Goal: Transaction & Acquisition: Purchase product/service

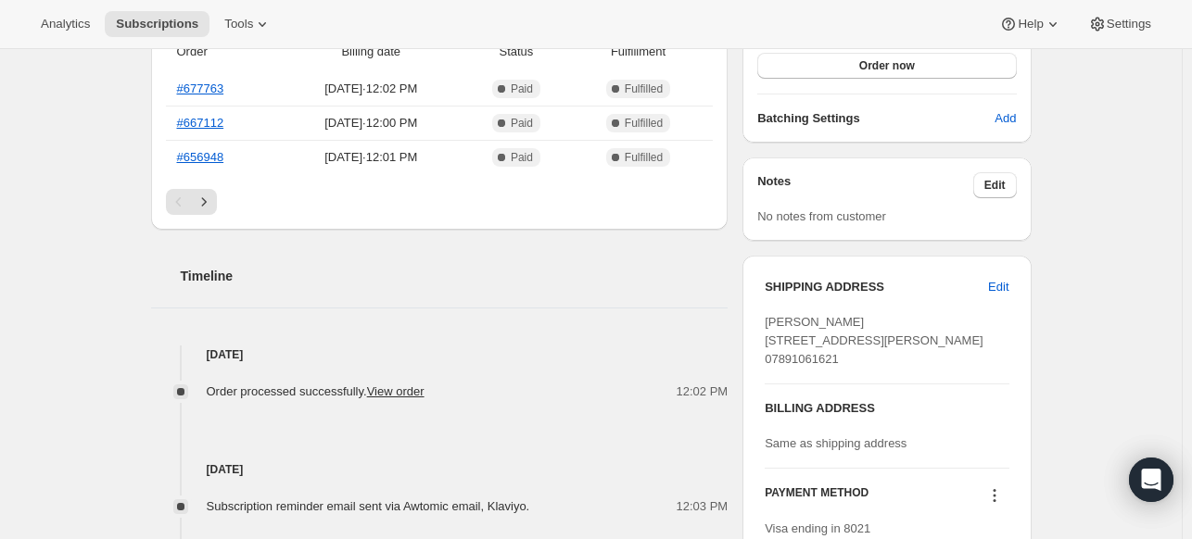
scroll to position [741, 0]
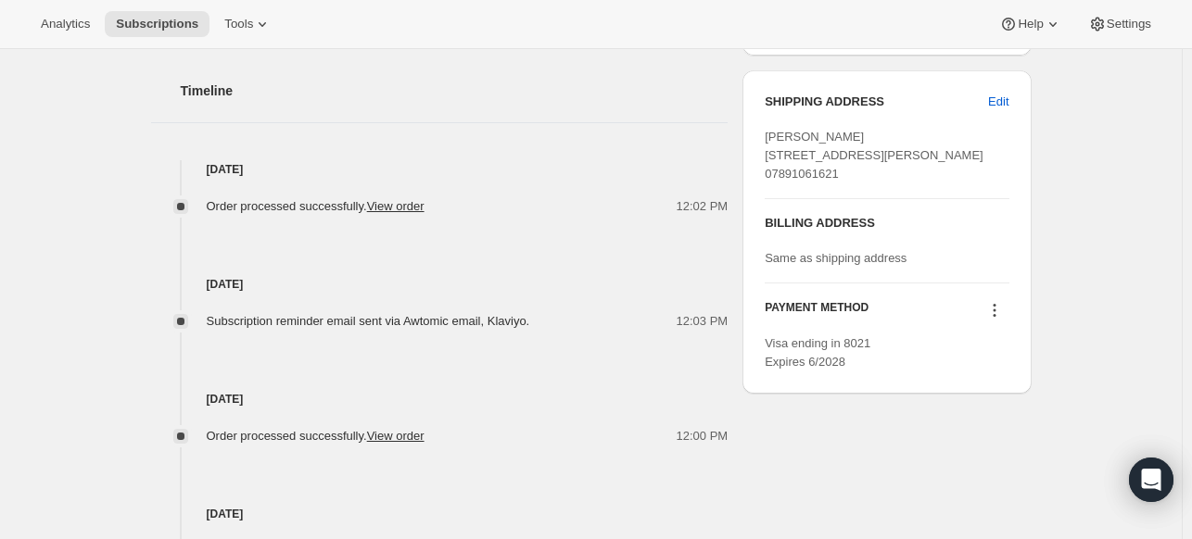
click at [838, 265] on span "Same as shipping address" at bounding box center [836, 258] width 142 height 14
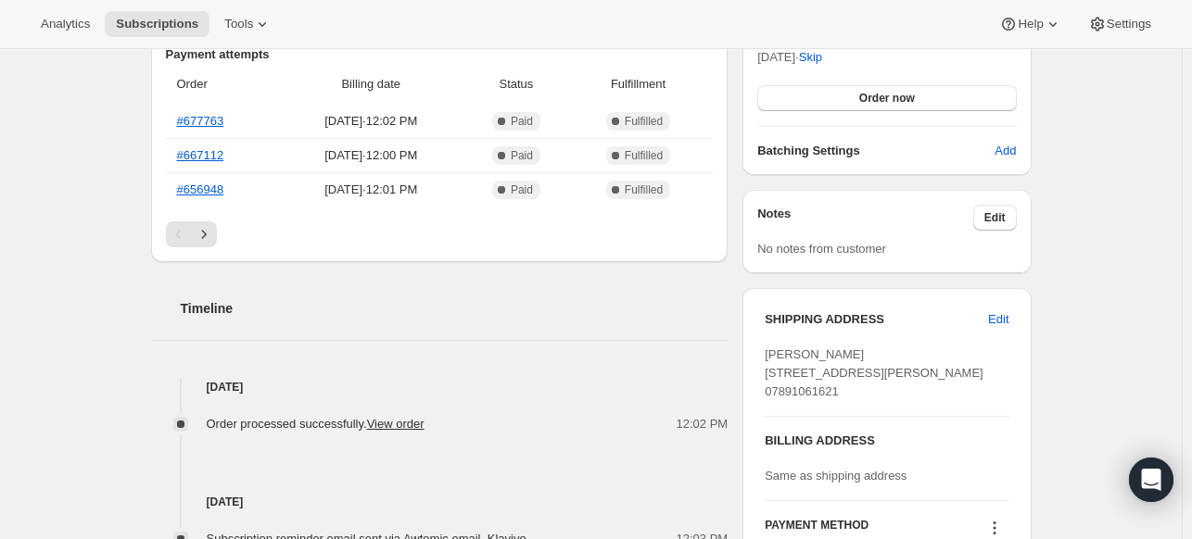
scroll to position [556, 0]
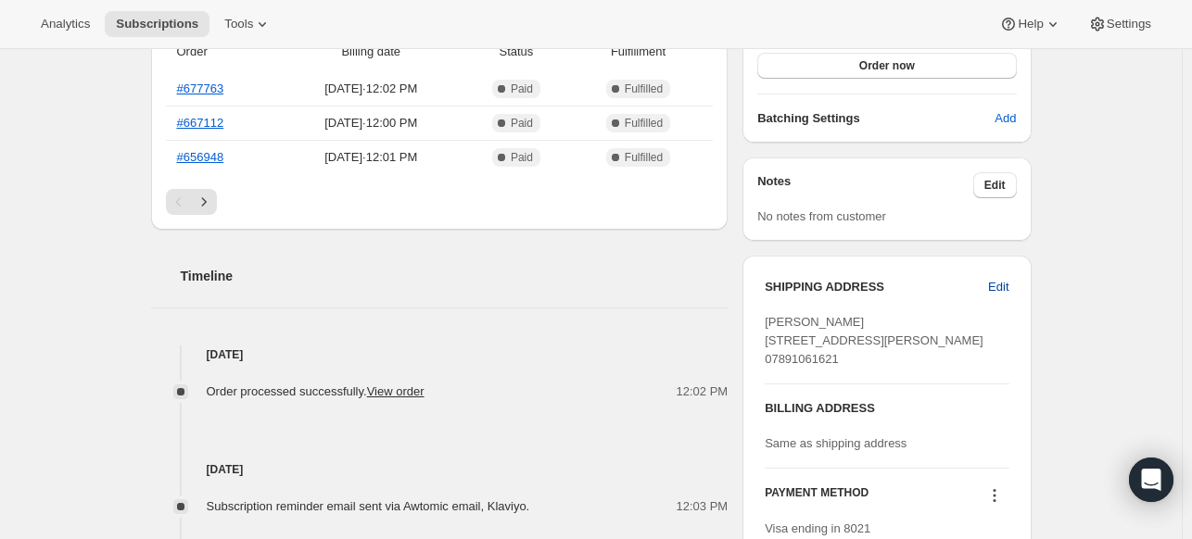
click at [1008, 289] on span "Edit" at bounding box center [998, 287] width 20 height 19
select select "[GEOGRAPHIC_DATA]"
select select "ENG"
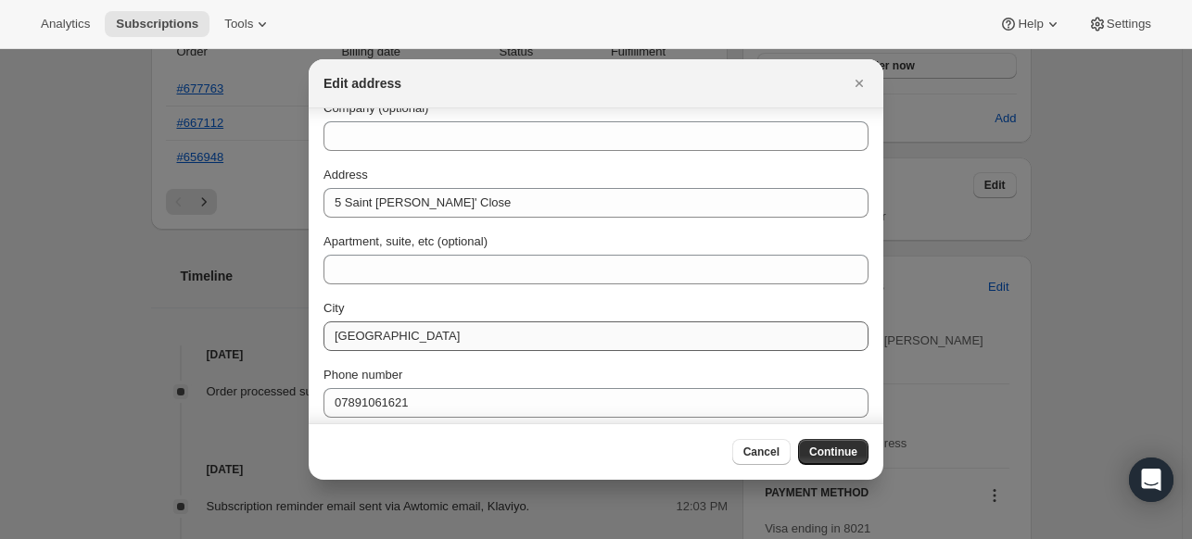
scroll to position [166, 0]
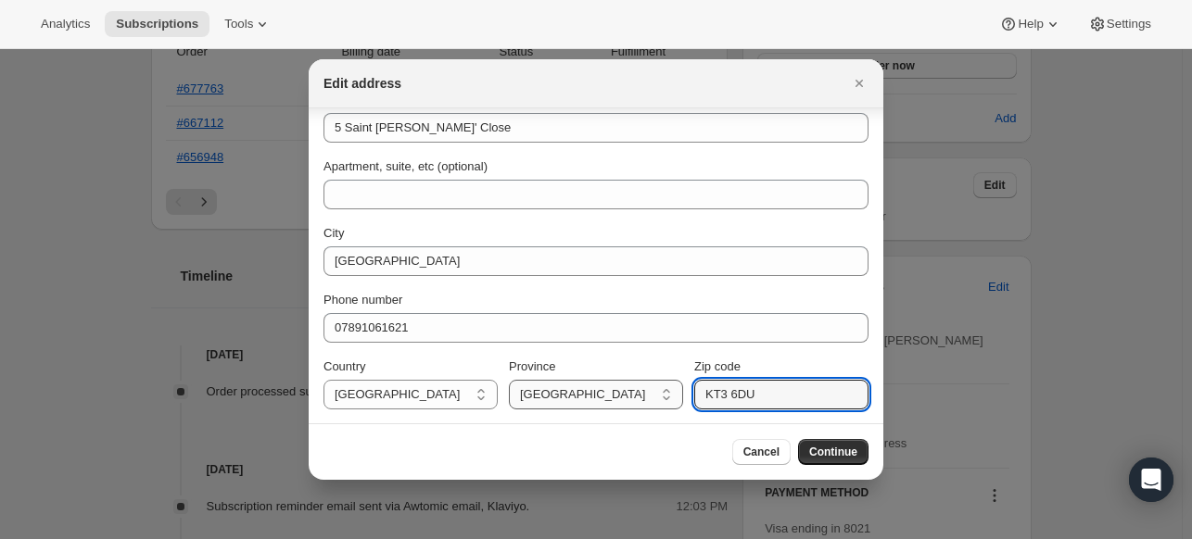
drag, startPoint x: 775, startPoint y: 402, endPoint x: 604, endPoint y: 390, distance: 171.0
click at [612, 390] on div "Country Isle Of Man United Kingdom United Kingdom Province British Forces Engla…" at bounding box center [595, 384] width 545 height 52
paste input "5 9AN"
type input "KT5 9AN"
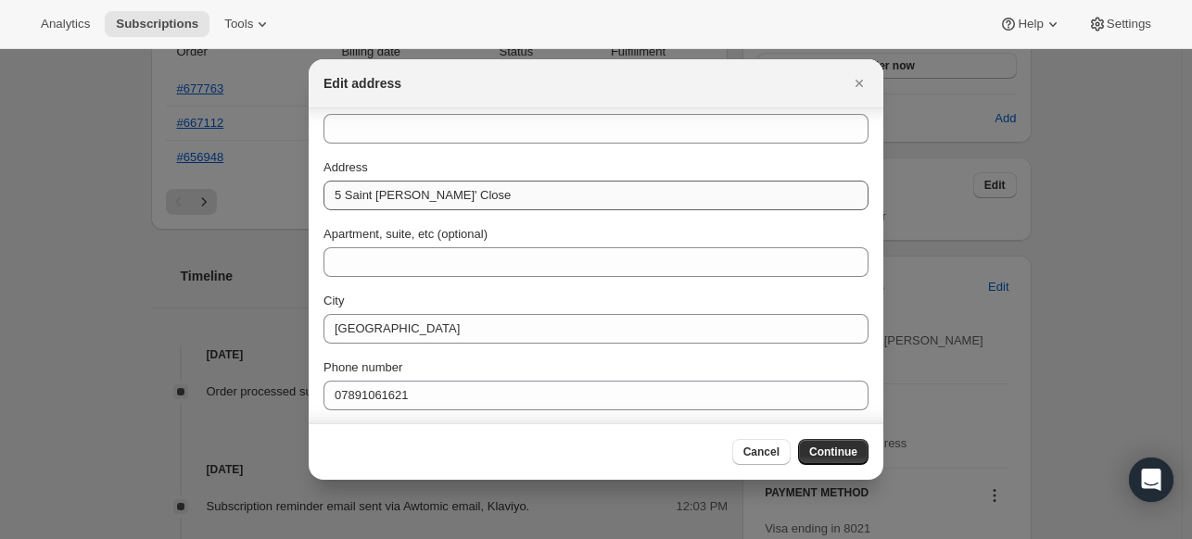
scroll to position [73, 0]
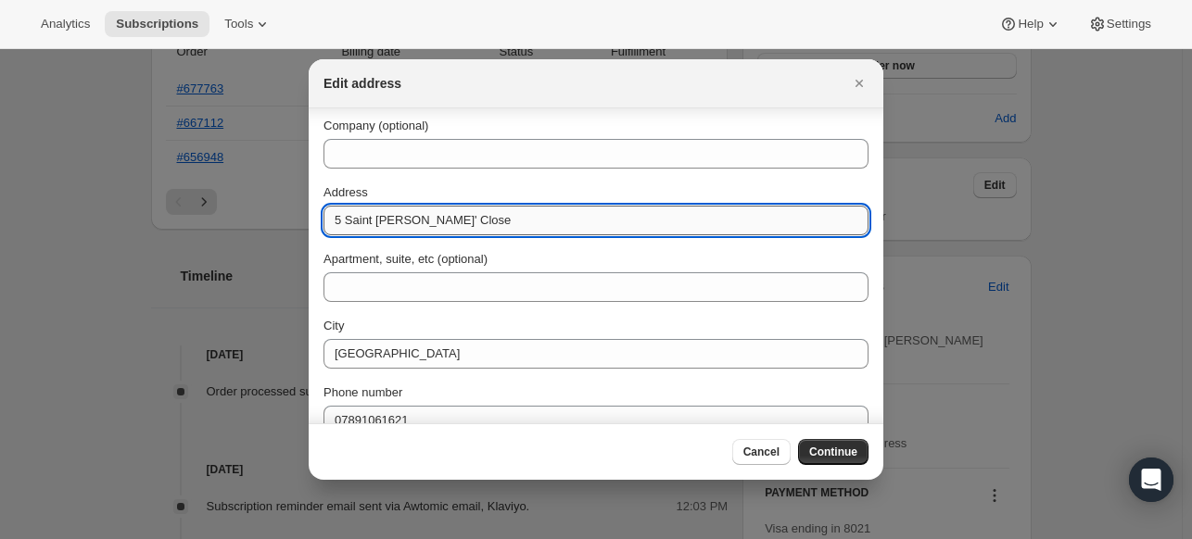
click at [429, 222] on input "5 Saint James' Close" at bounding box center [595, 221] width 545 height 30
paste input "Flat8 Sundial Court"
type input "Flat8 Sundial Court"
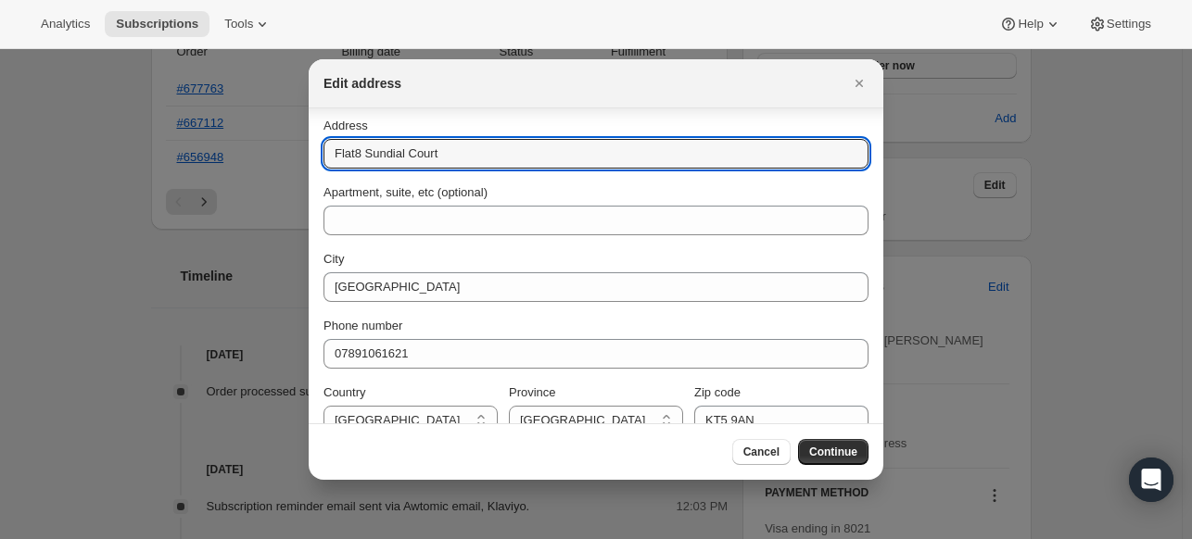
scroll to position [166, 0]
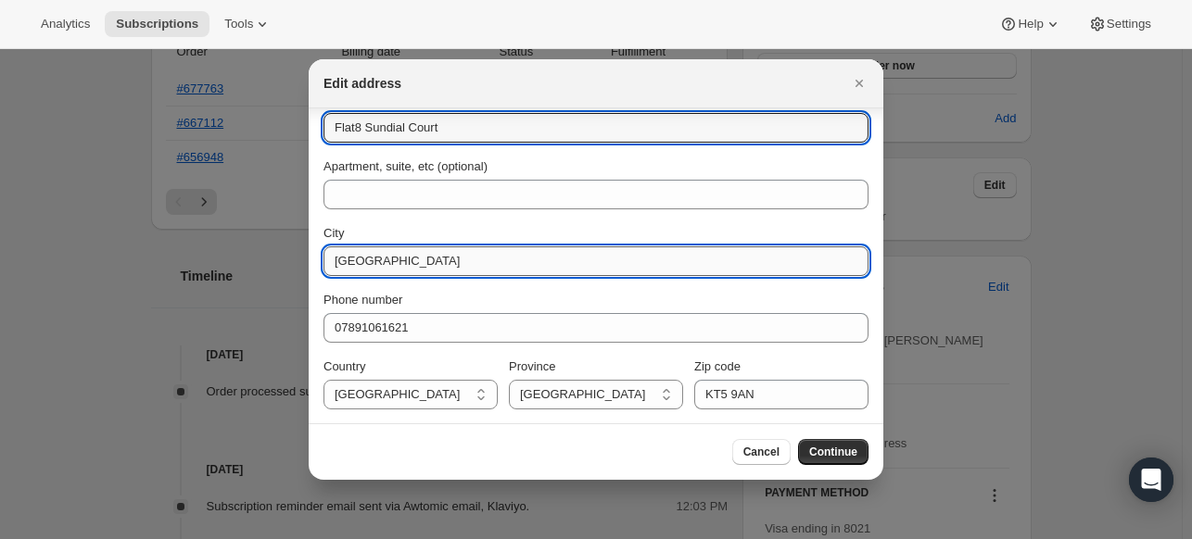
click at [437, 266] on input "New Malden" at bounding box center [595, 262] width 545 height 30
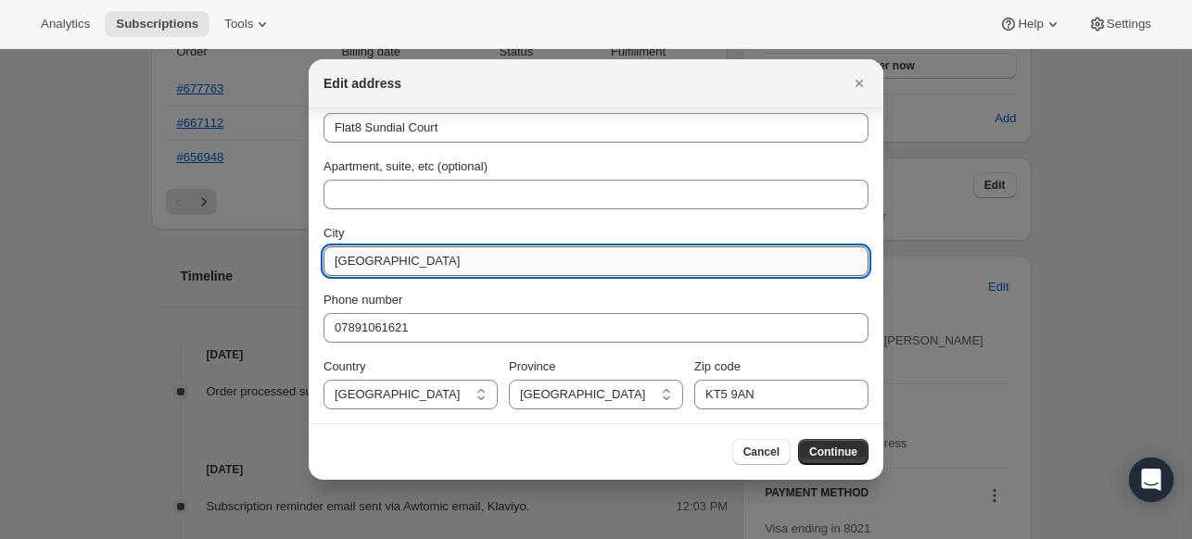
click at [437, 266] on input "New Malden" at bounding box center [595, 262] width 545 height 30
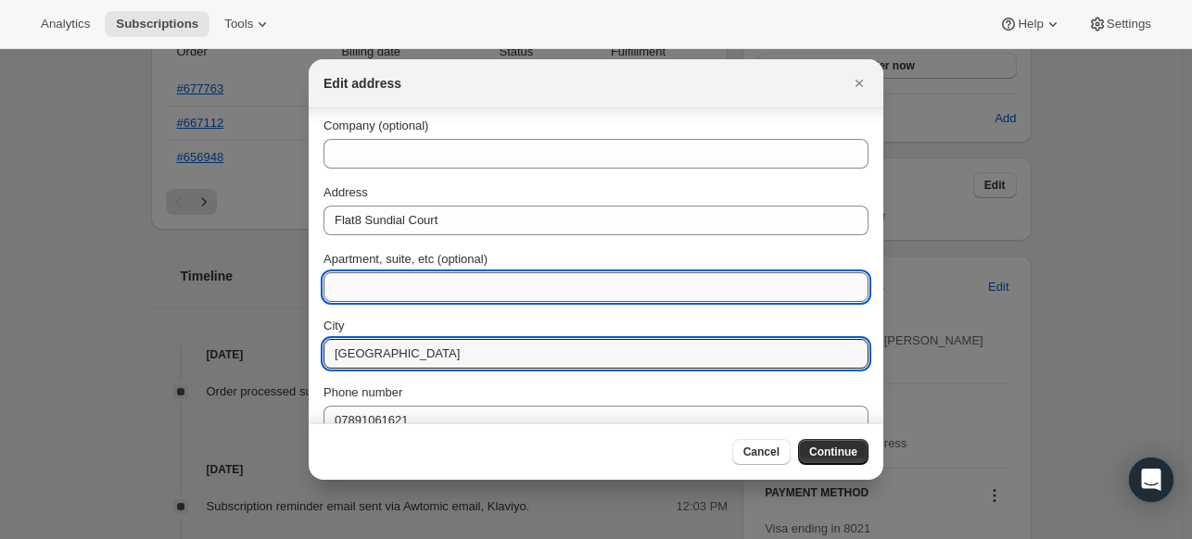
click at [449, 301] on input "Apartment, suite, etc (optional)" at bounding box center [595, 287] width 545 height 30
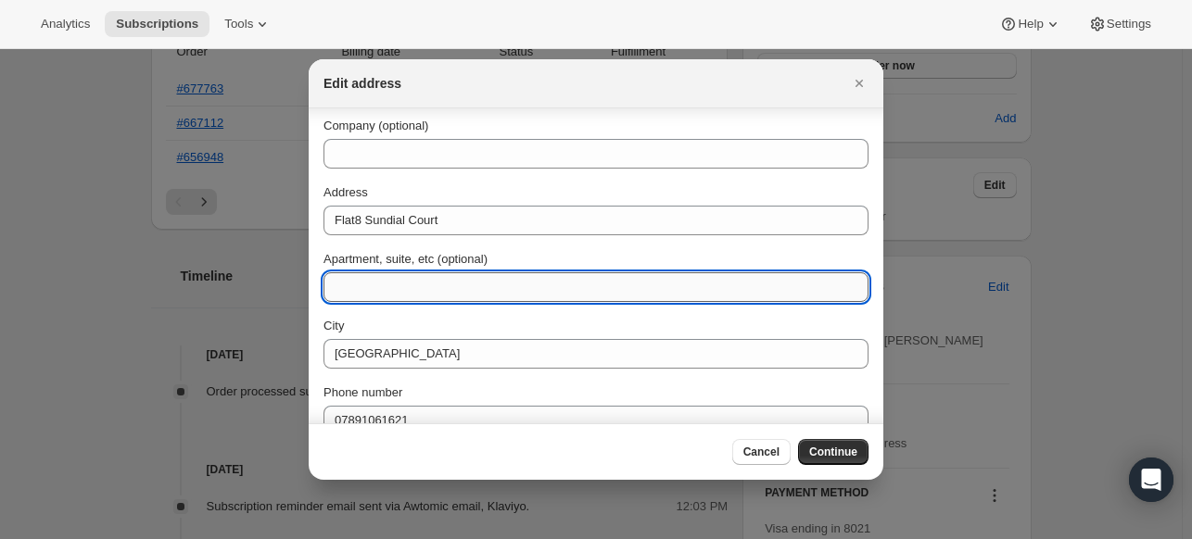
paste input "Barnsbury Lane"
type input "Barnsbury Lane"
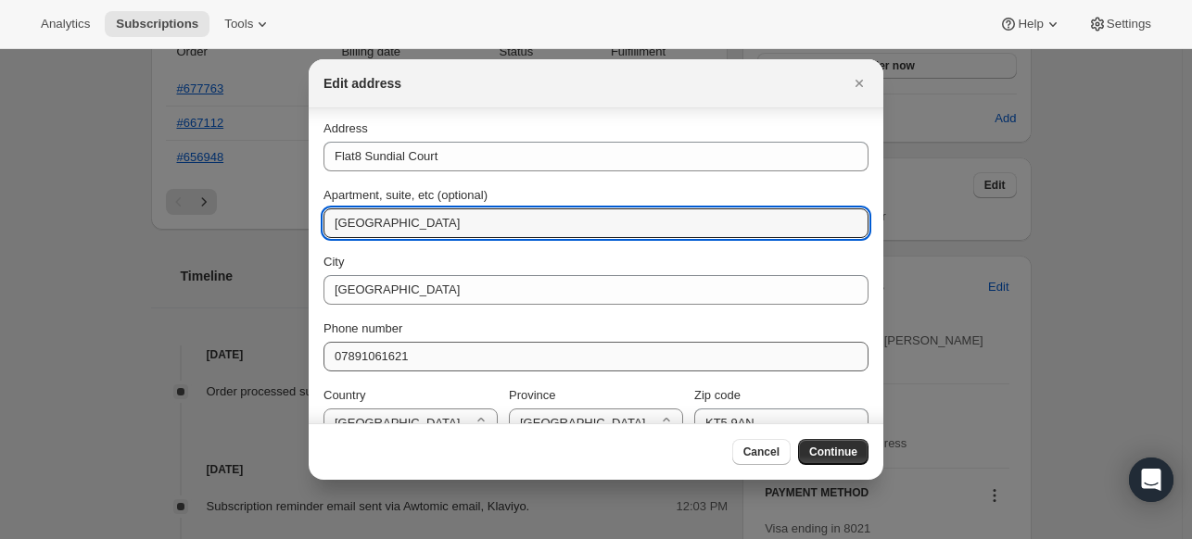
scroll to position [166, 0]
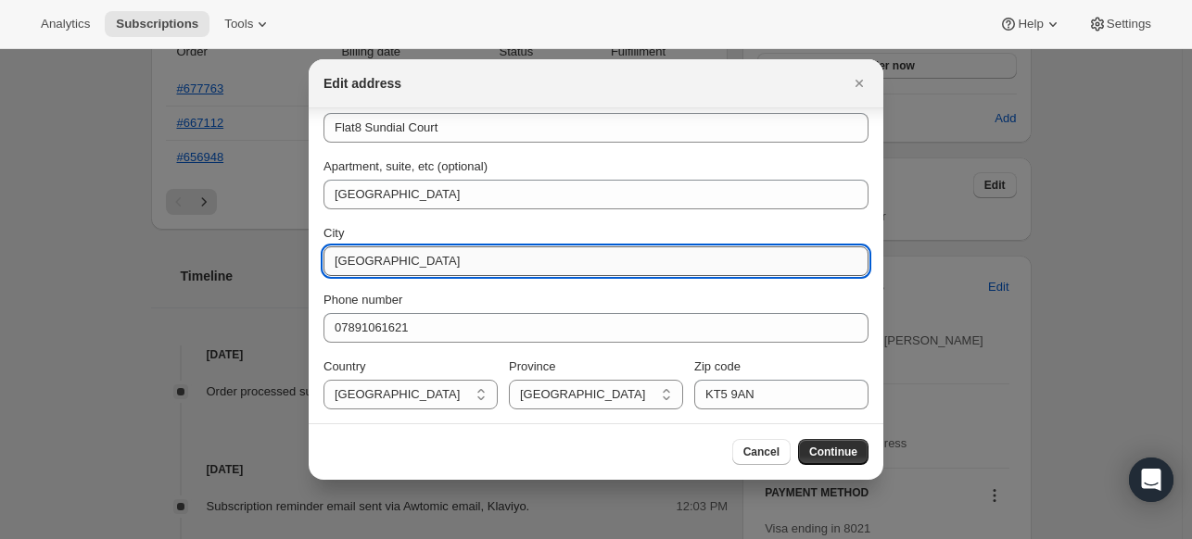
click at [423, 270] on input "New Malden" at bounding box center [595, 262] width 545 height 30
paste input "Surbito"
type input "Surbiton"
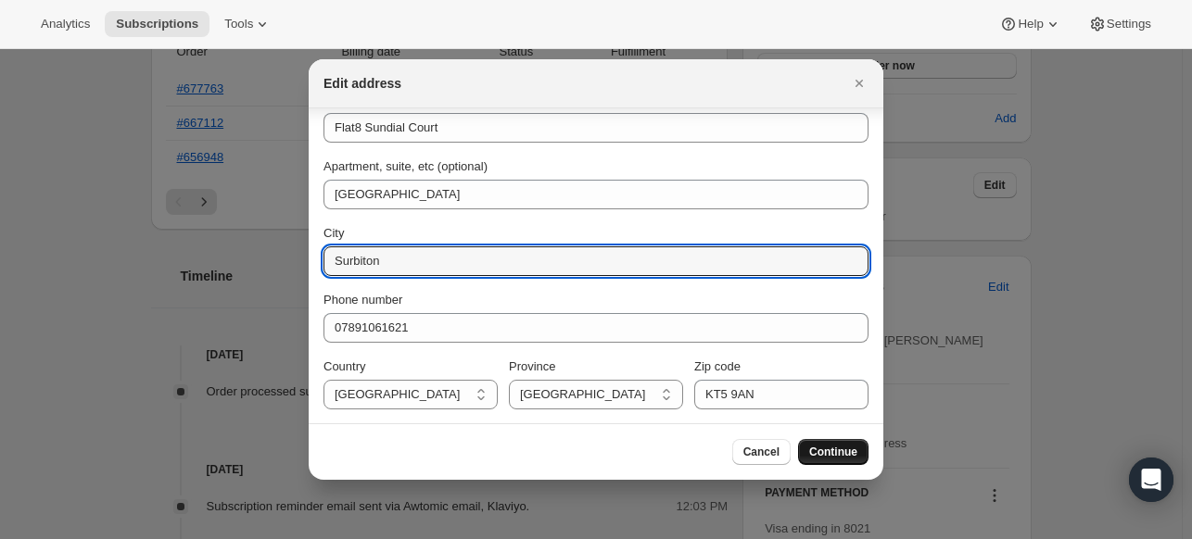
click at [845, 459] on span "Continue" at bounding box center [833, 452] width 48 height 15
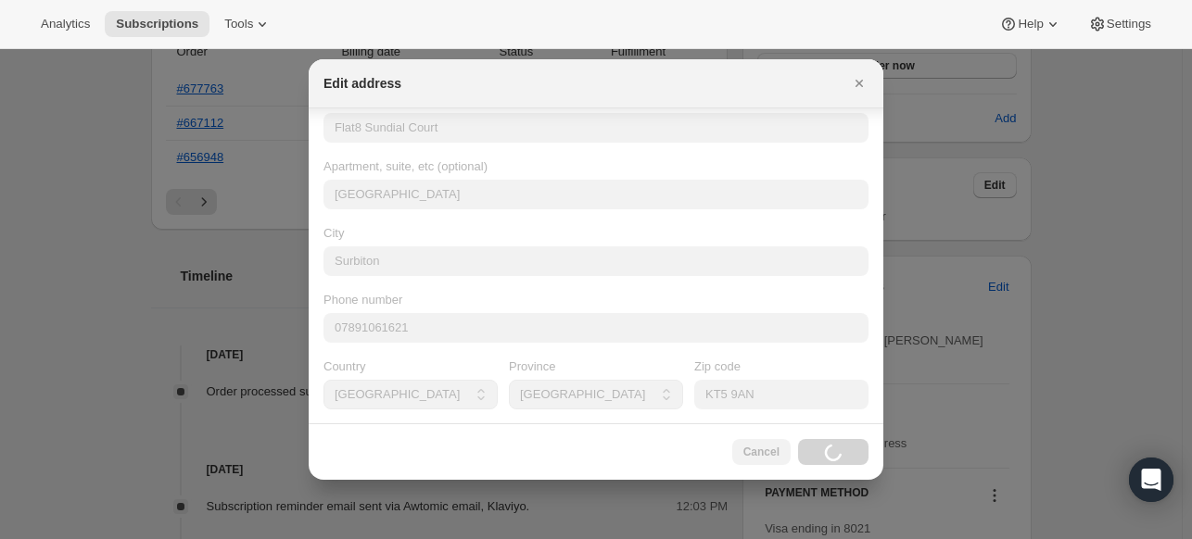
scroll to position [0, 0]
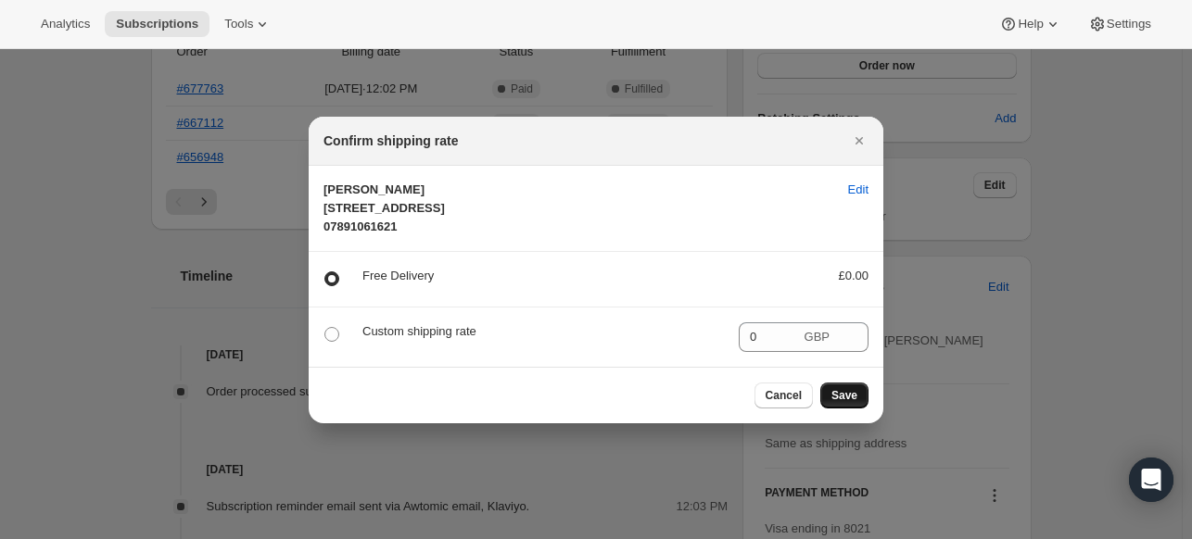
click at [845, 403] on span "Save" at bounding box center [844, 395] width 26 height 15
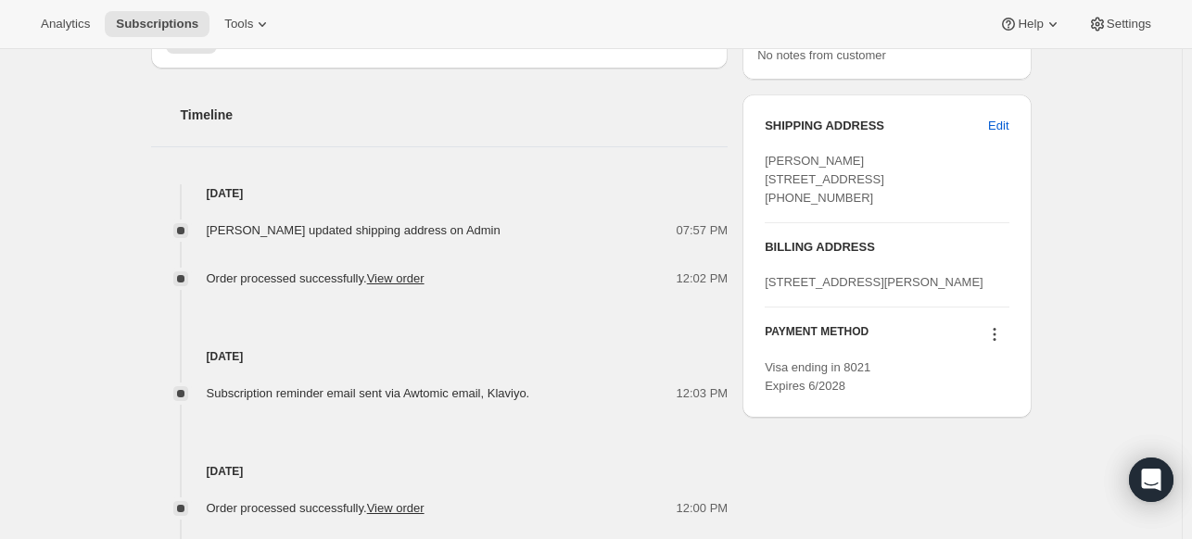
scroll to position [834, 0]
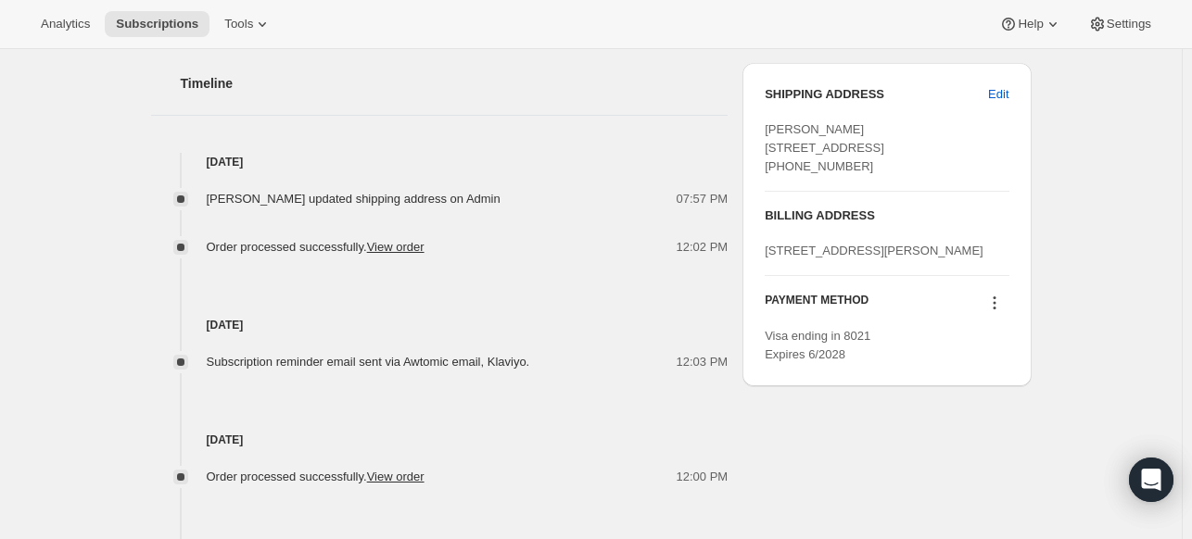
click at [994, 312] on icon at bounding box center [994, 303] width 19 height 19
click at [1100, 340] on div "Subscription #10101686491. This page is ready Subscription #10101686491 Success…" at bounding box center [591, 22] width 1182 height 1614
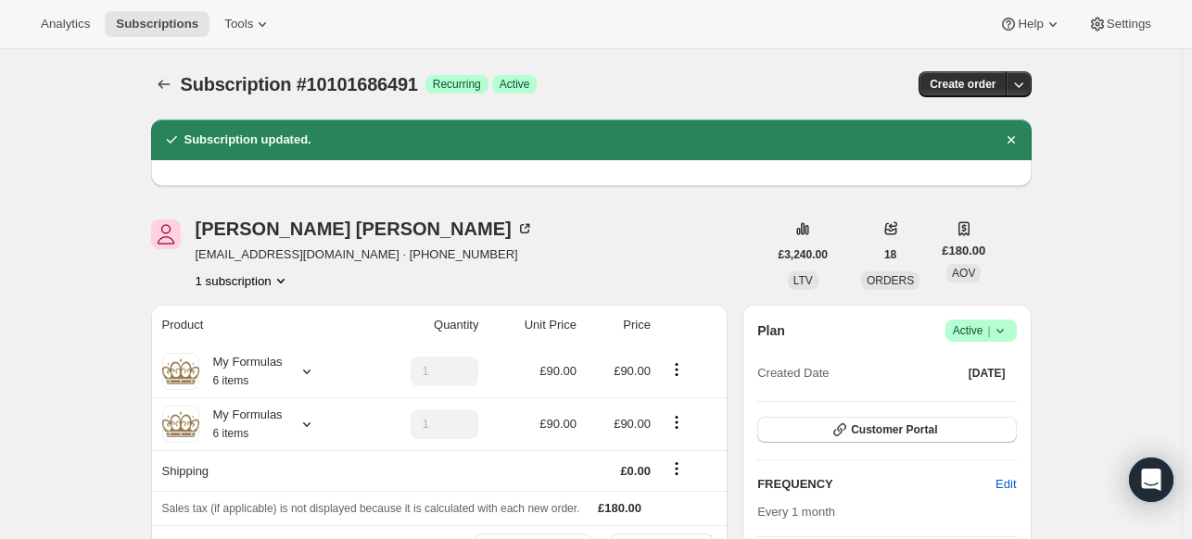
scroll to position [278, 0]
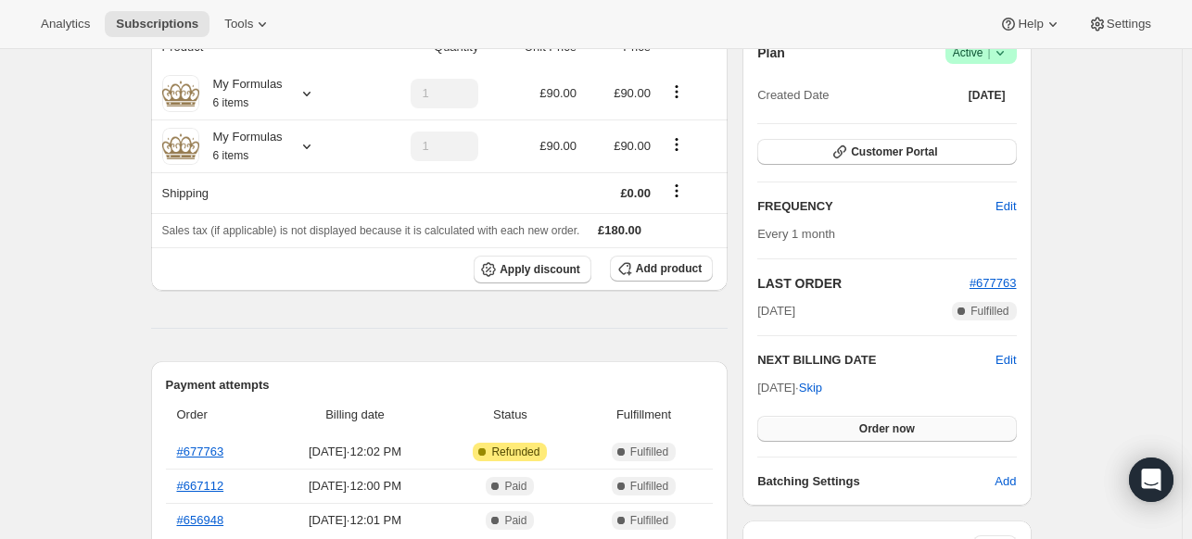
click at [899, 425] on span "Order now" at bounding box center [887, 429] width 56 height 15
click at [899, 425] on span "Click to confirm" at bounding box center [886, 429] width 84 height 15
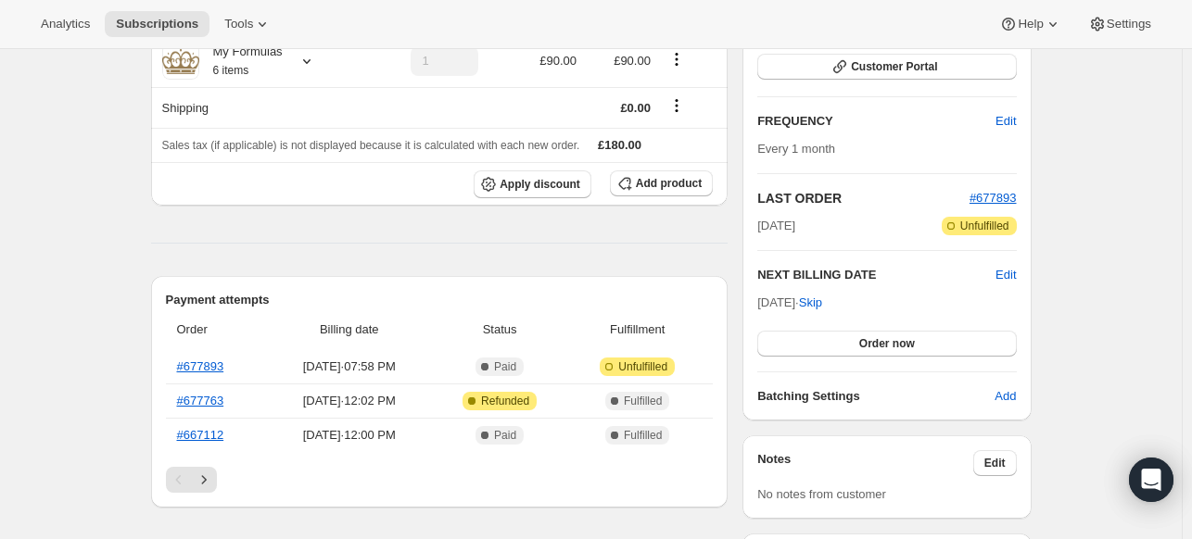
scroll to position [185, 0]
